Goal: Transaction & Acquisition: Purchase product/service

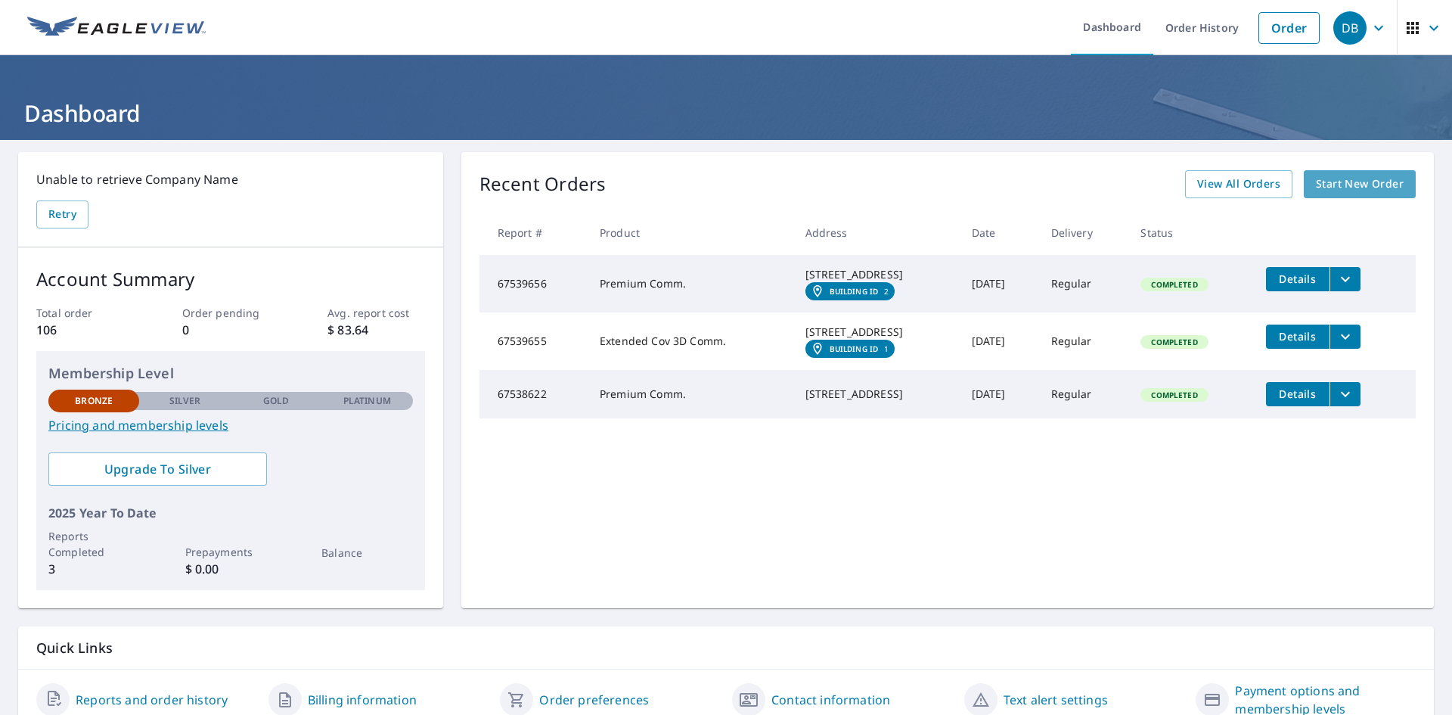
click at [1318, 178] on span "Start New Order" at bounding box center [1360, 184] width 88 height 19
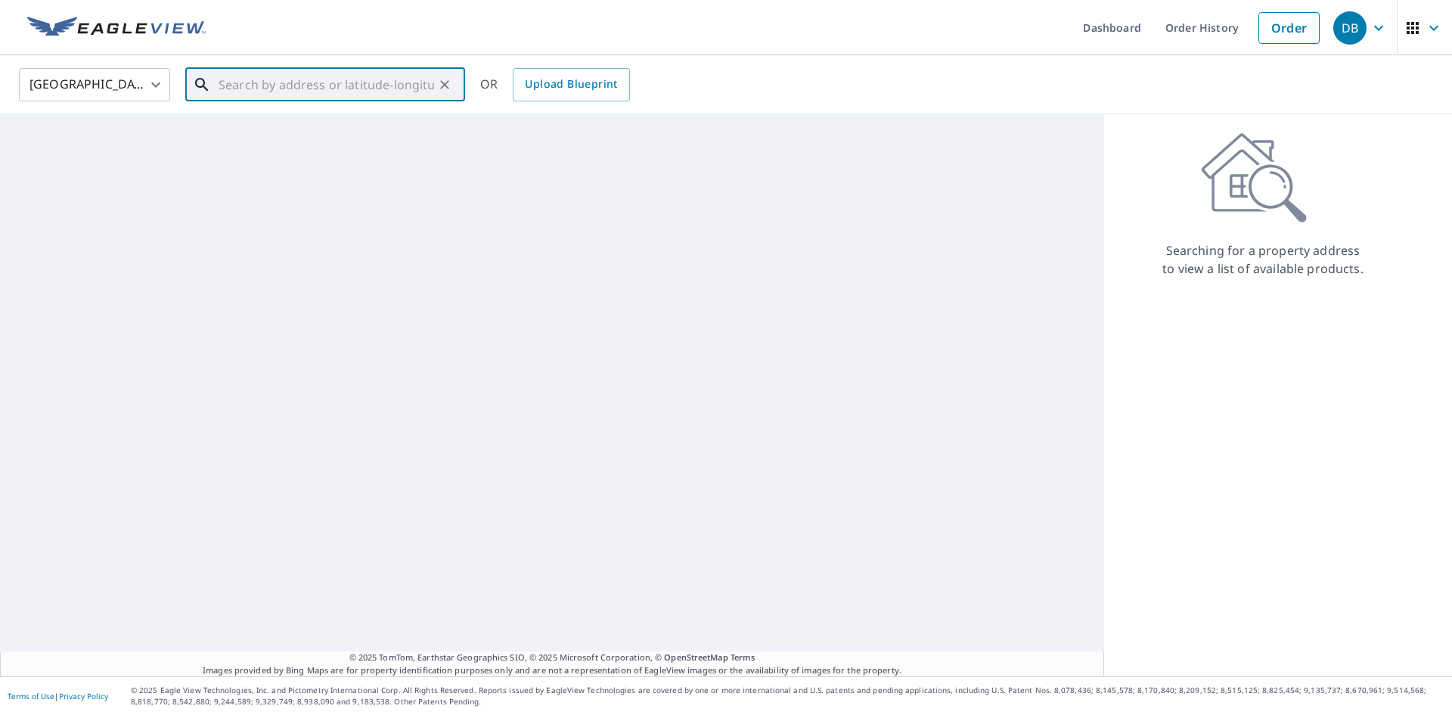
click at [259, 83] on input "text" at bounding box center [326, 85] width 215 height 42
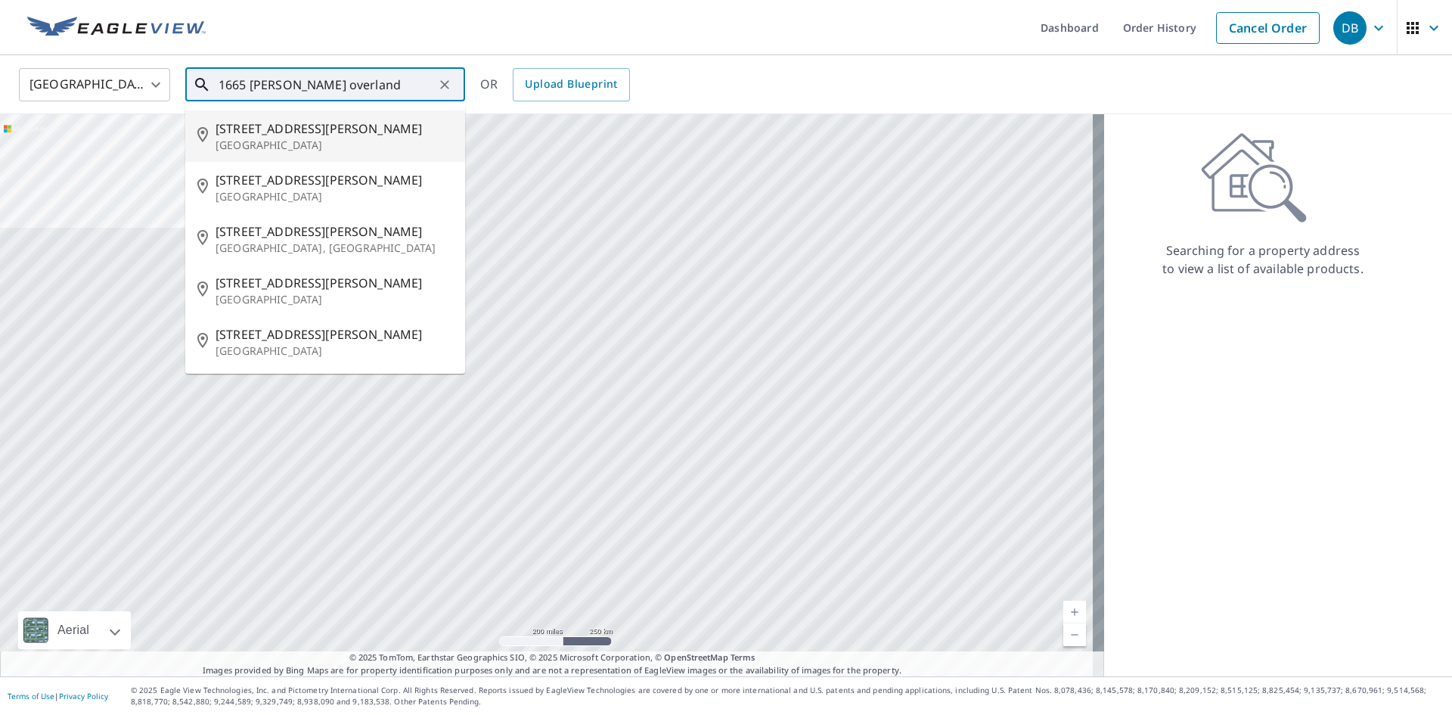
click at [279, 146] on p "[GEOGRAPHIC_DATA]" at bounding box center [333, 145] width 237 height 15
type input "[STREET_ADDRESS][PERSON_NAME]"
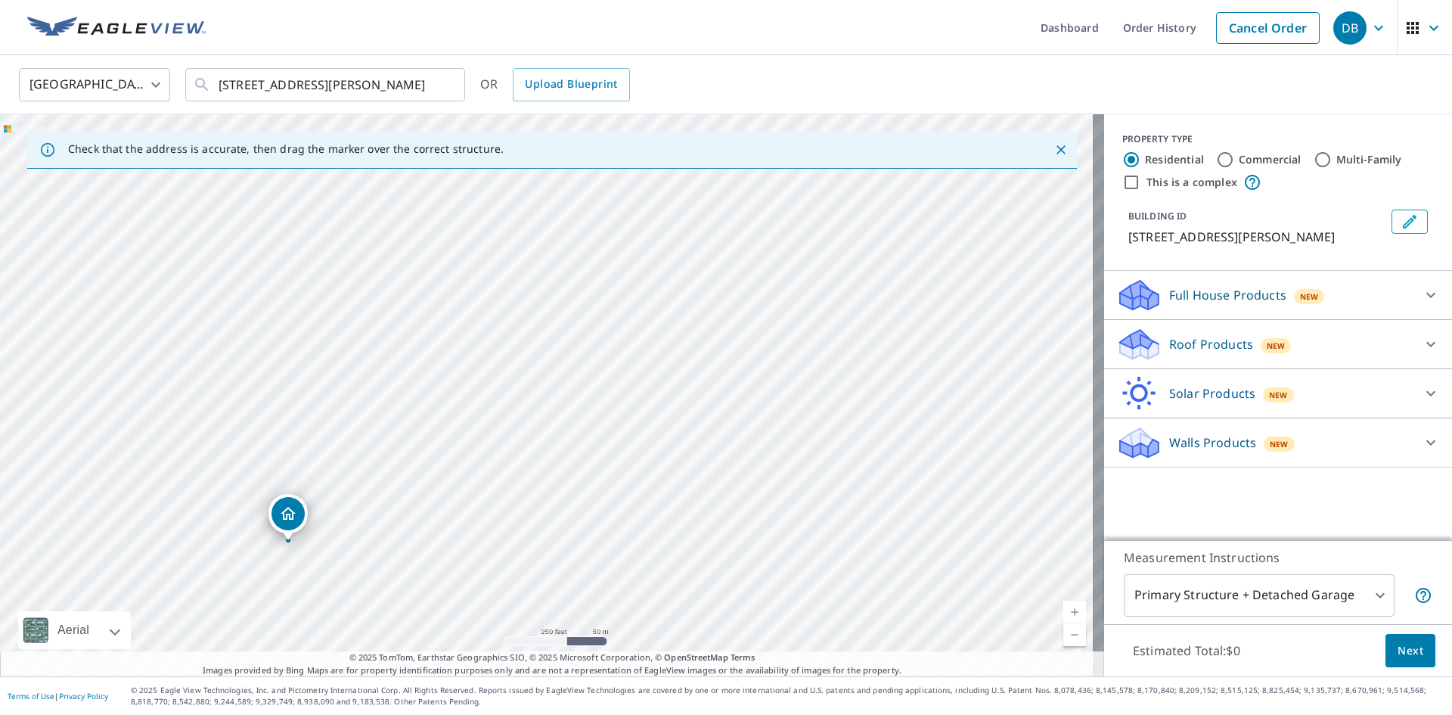
drag, startPoint x: 541, startPoint y: 356, endPoint x: 282, endPoint y: 504, distance: 297.7
click at [1216, 157] on input "Commercial" at bounding box center [1225, 159] width 18 height 18
radio input "true"
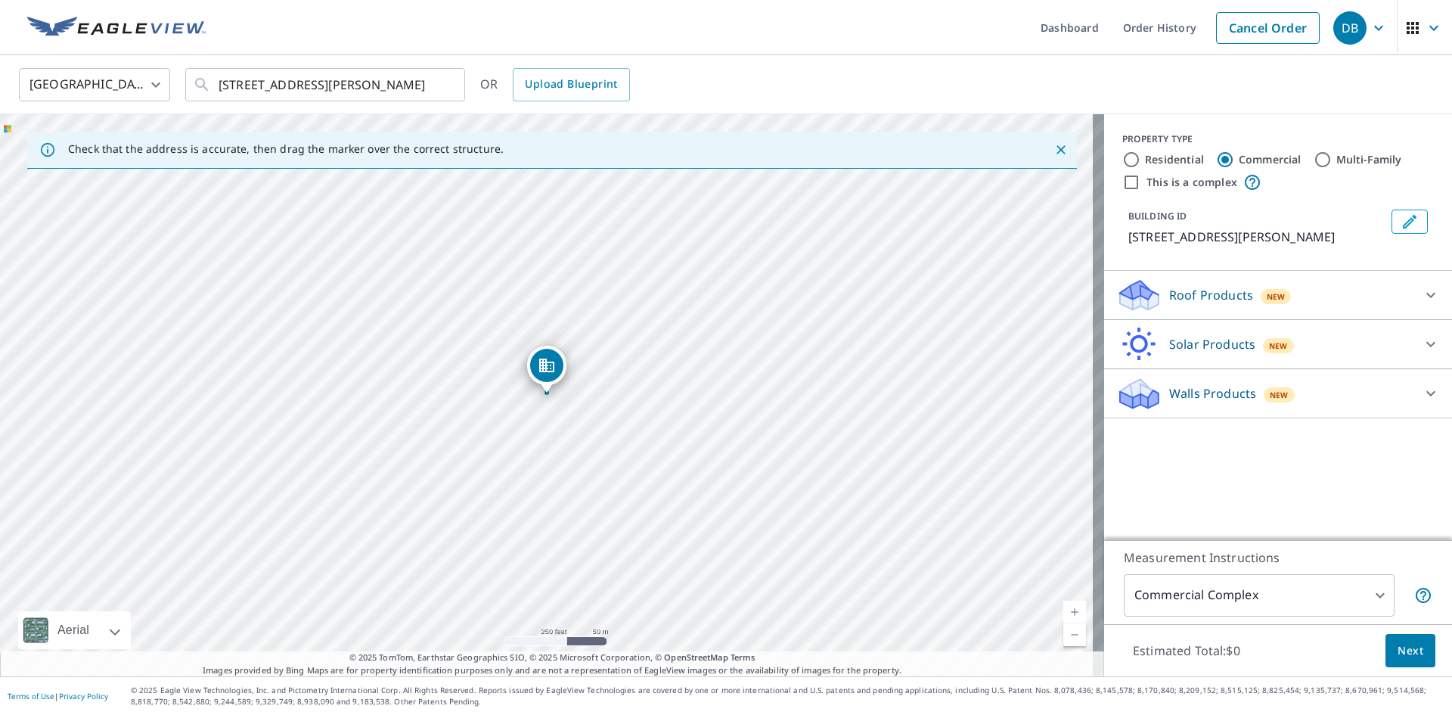
type input "4"
click at [1421, 296] on icon at bounding box center [1430, 295] width 18 height 18
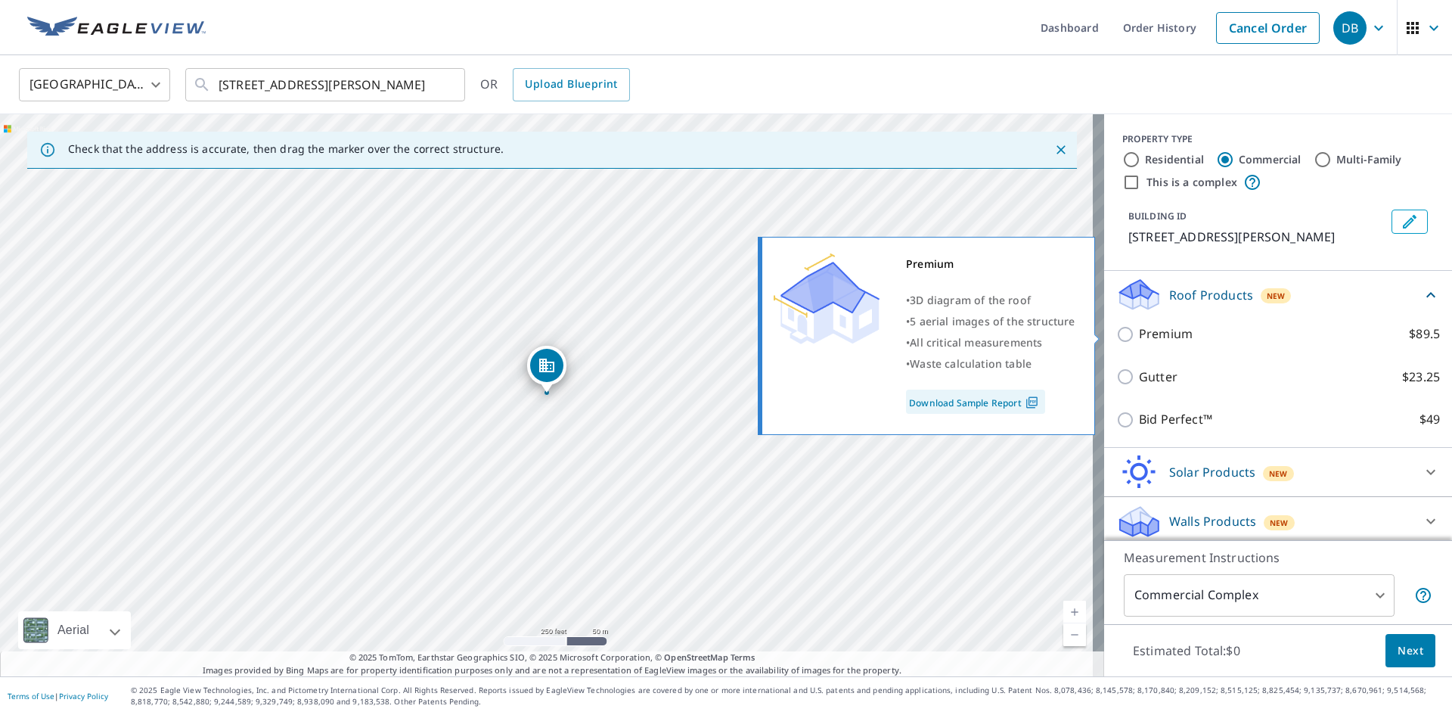
click at [1117, 335] on input "Premium $89.5" at bounding box center [1127, 334] width 23 height 18
checkbox input "true"
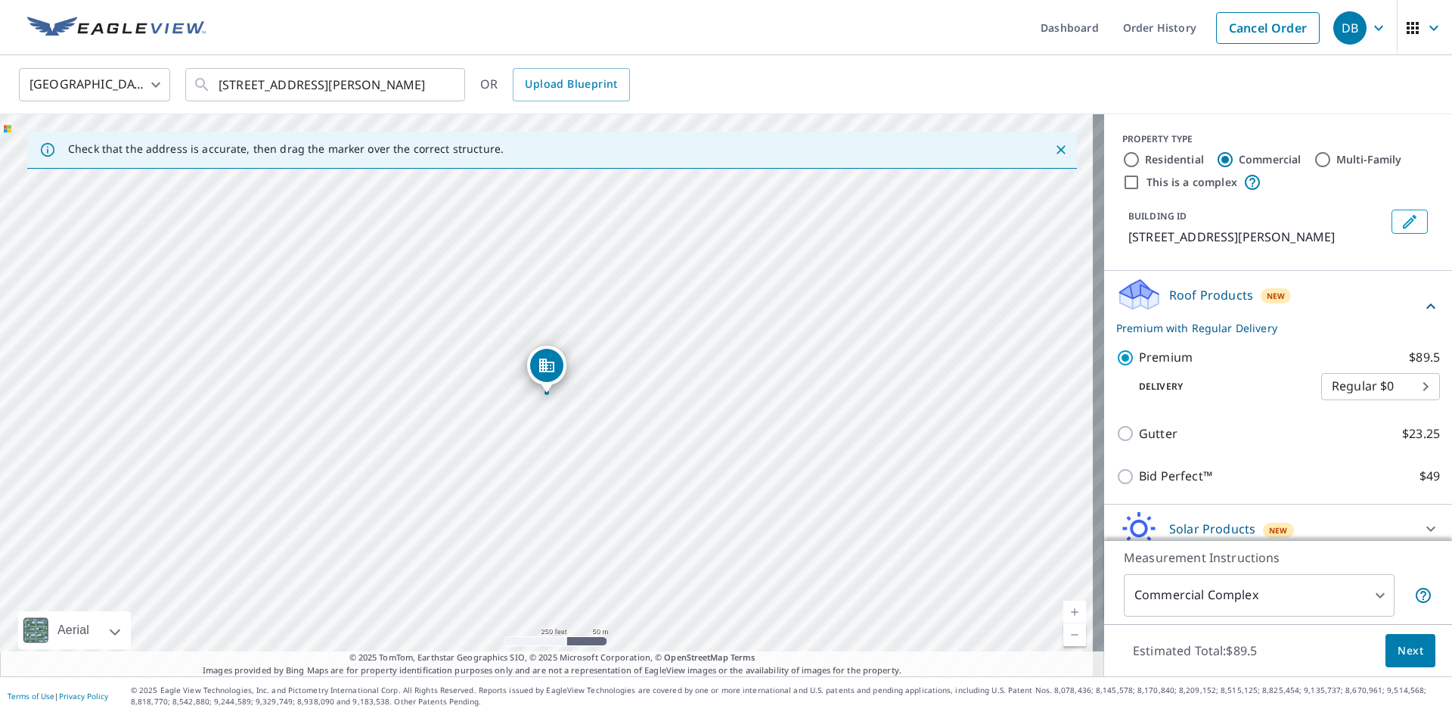
scroll to position [63, 0]
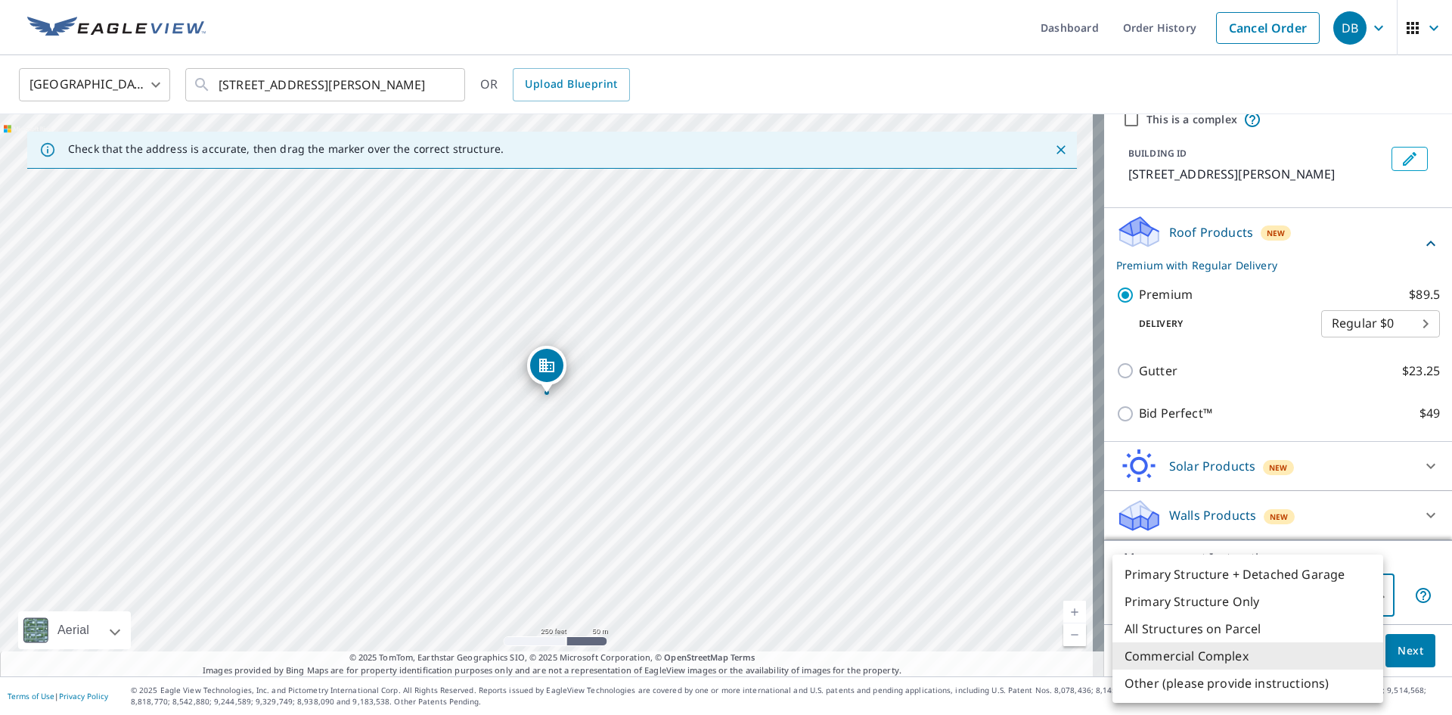
click at [1365, 603] on body "DB DB Dashboard Order History Cancel Order DB United States [GEOGRAPHIC_DATA] ​…" at bounding box center [726, 357] width 1452 height 715
click at [1220, 594] on li "Primary Structure Only" at bounding box center [1247, 600] width 271 height 27
type input "2"
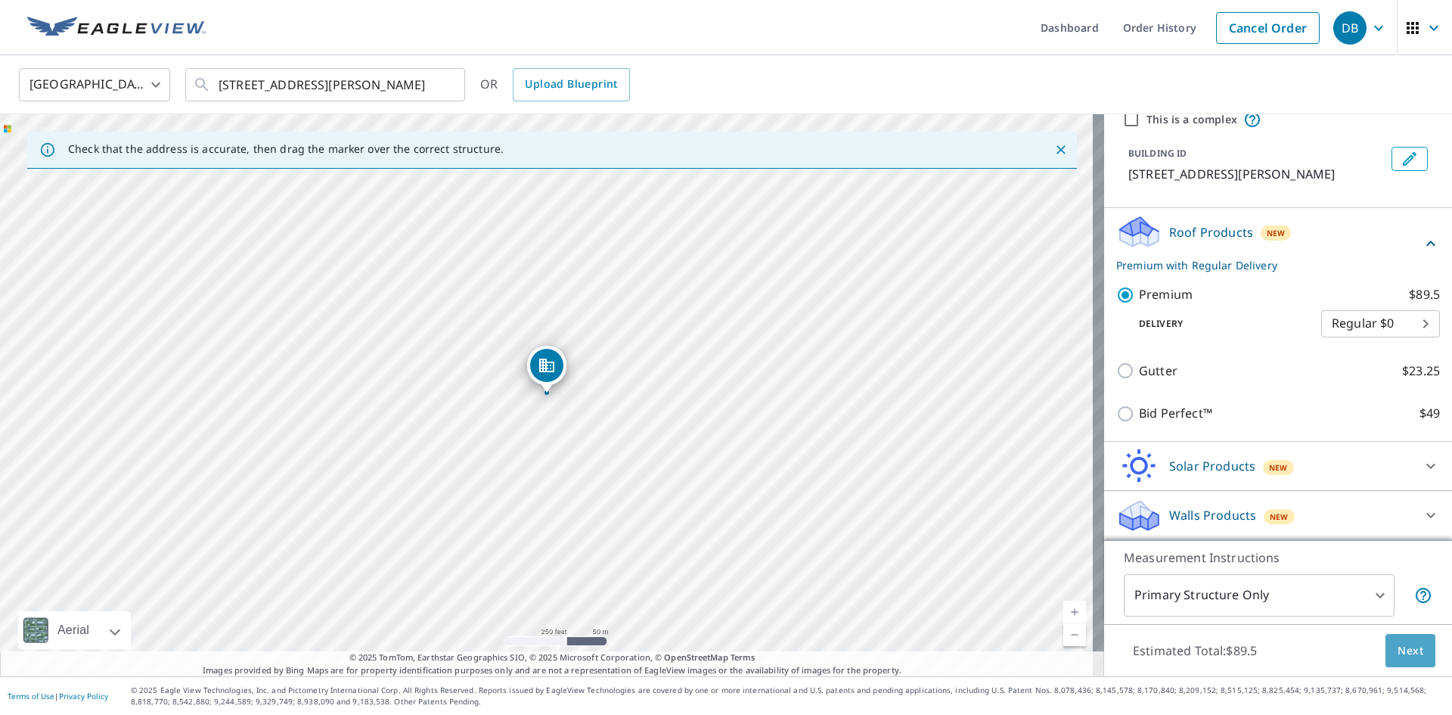
click at [1406, 654] on span "Next" at bounding box center [1410, 650] width 26 height 19
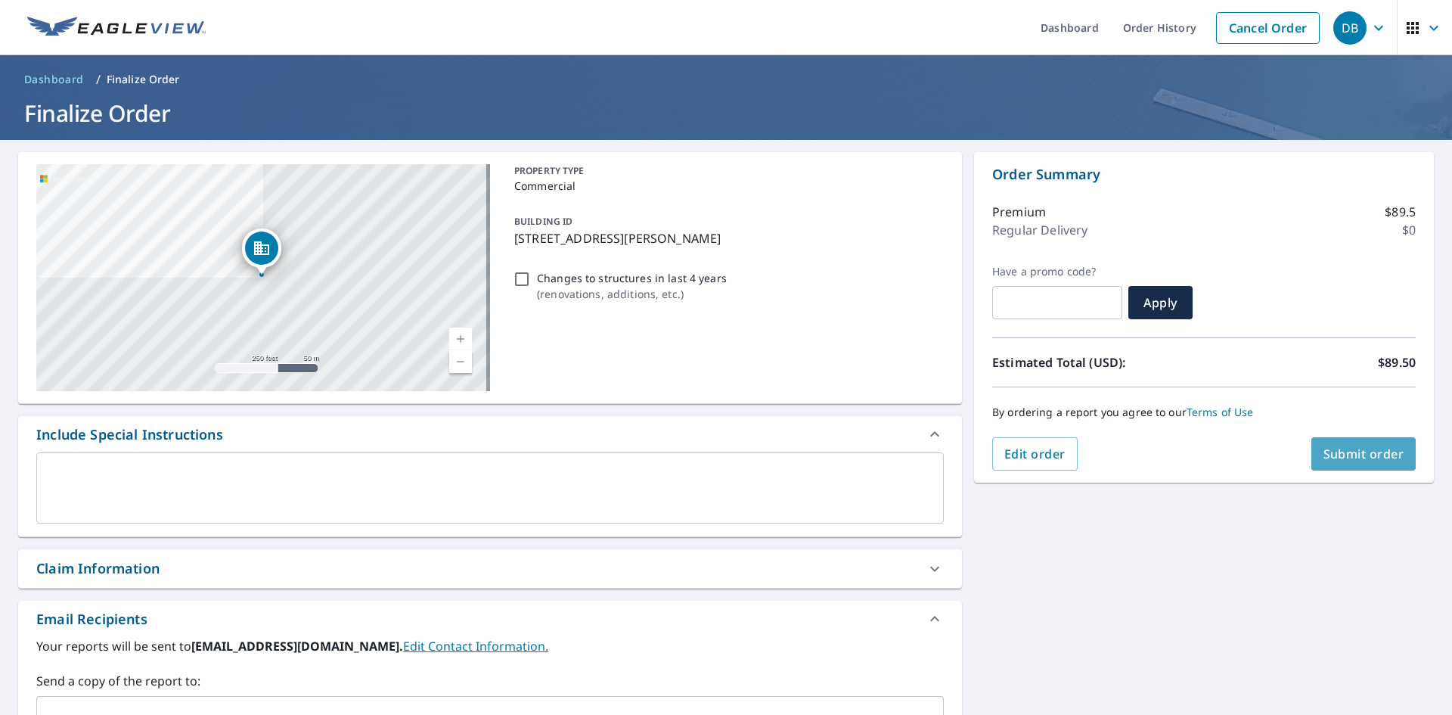
click at [1352, 457] on span "Submit order" at bounding box center [1363, 453] width 81 height 17
checkbox input "true"
